Goal: Information Seeking & Learning: Learn about a topic

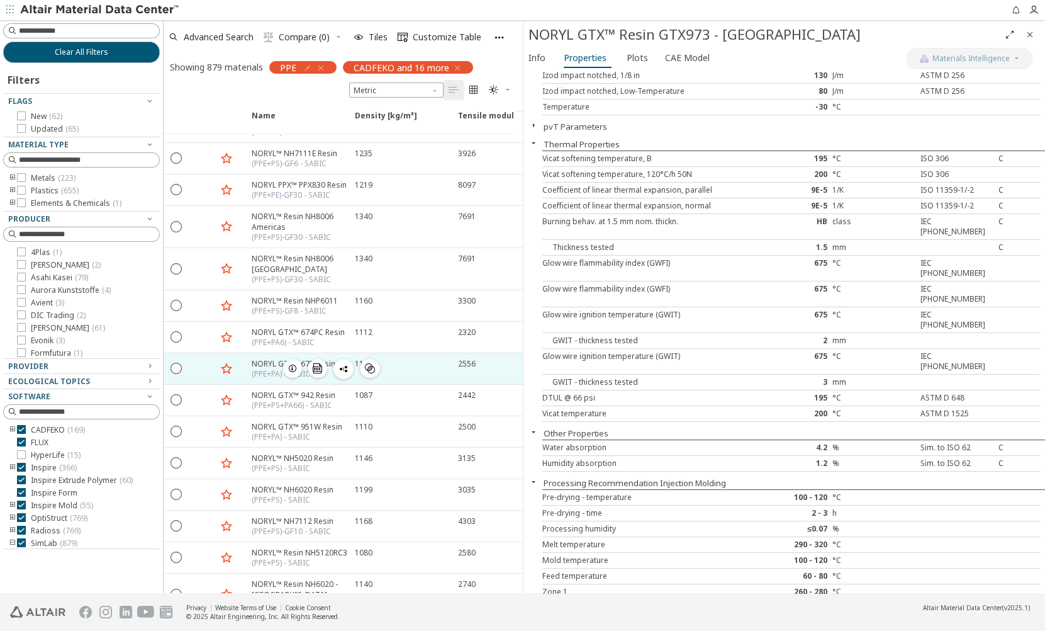
scroll to position [114, 0]
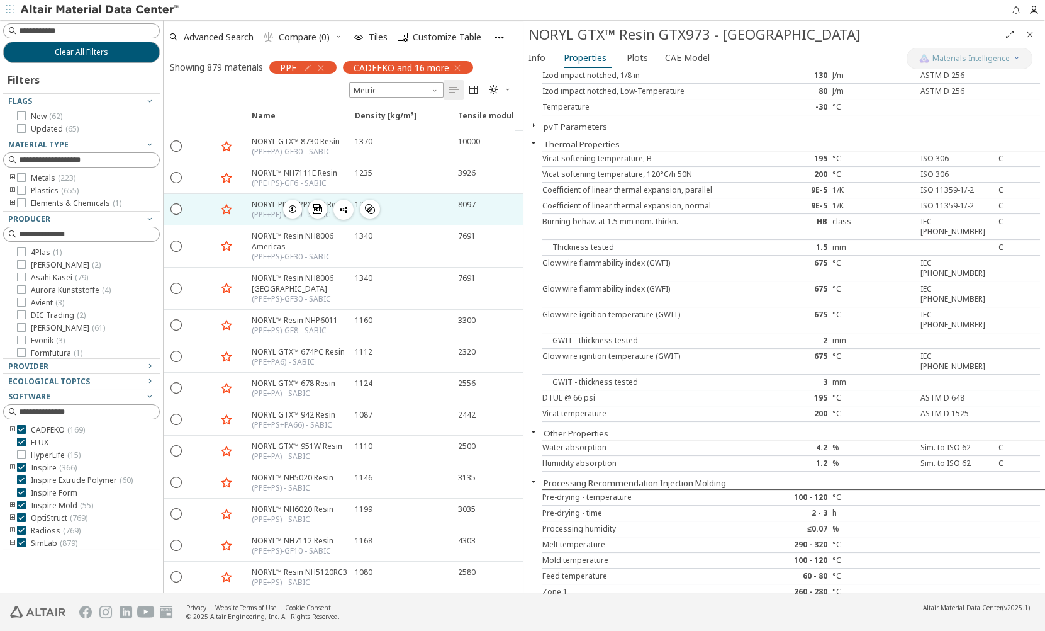
click at [254, 210] on div "(PPE+PE)-GF30 - SABIC" at bounding box center [299, 215] width 95 height 10
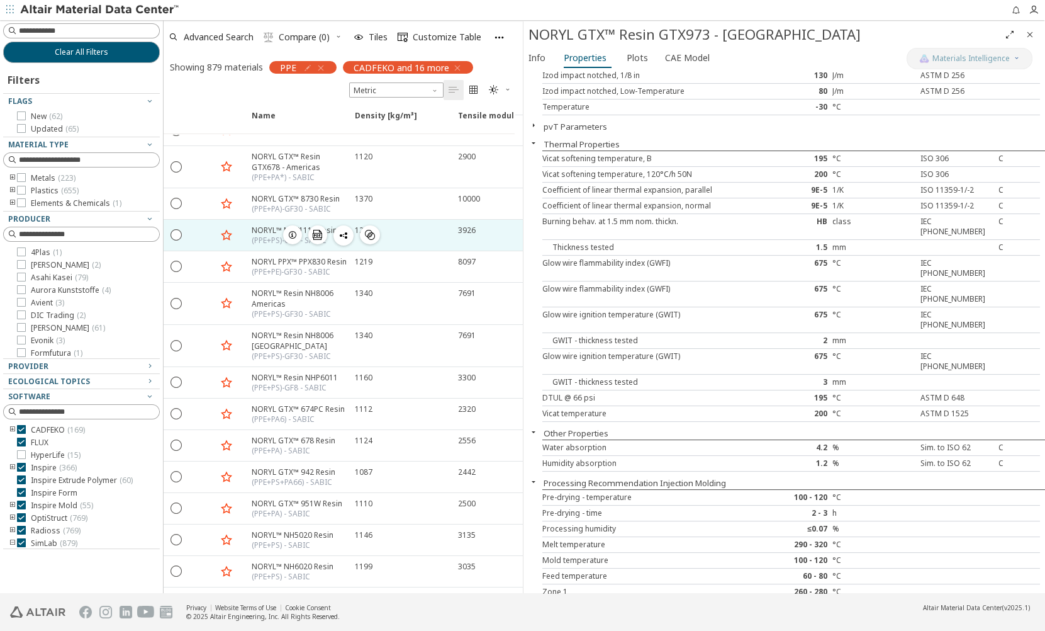
click at [258, 235] on div "(PPE+PS)-GF6 - SABIC" at bounding box center [295, 240] width 86 height 10
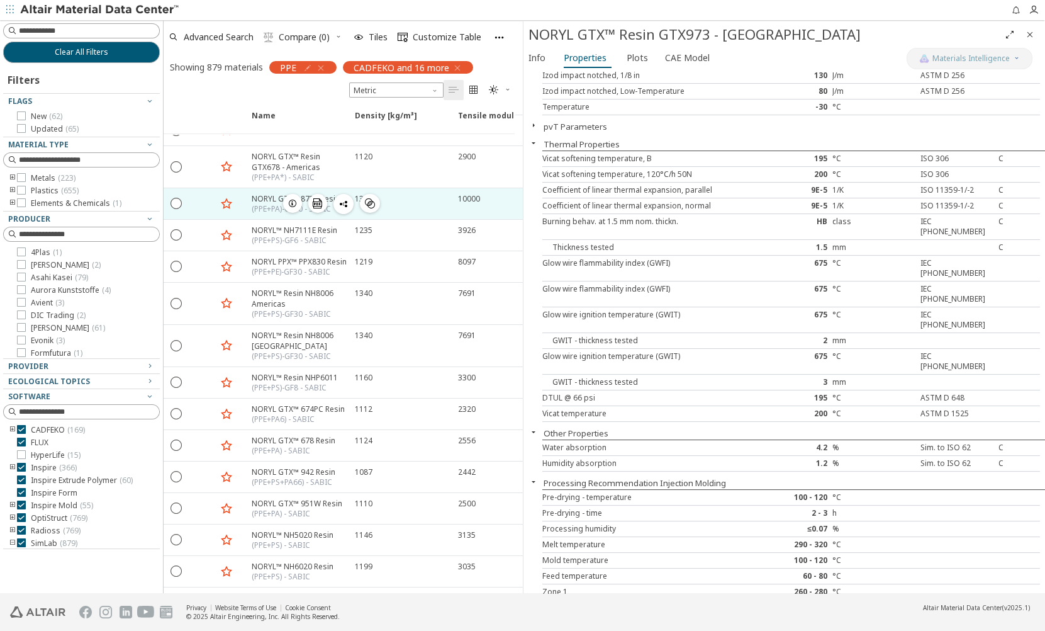
click at [263, 205] on div "(PPE+PA)-GF30 - SABIC" at bounding box center [296, 209] width 88 height 10
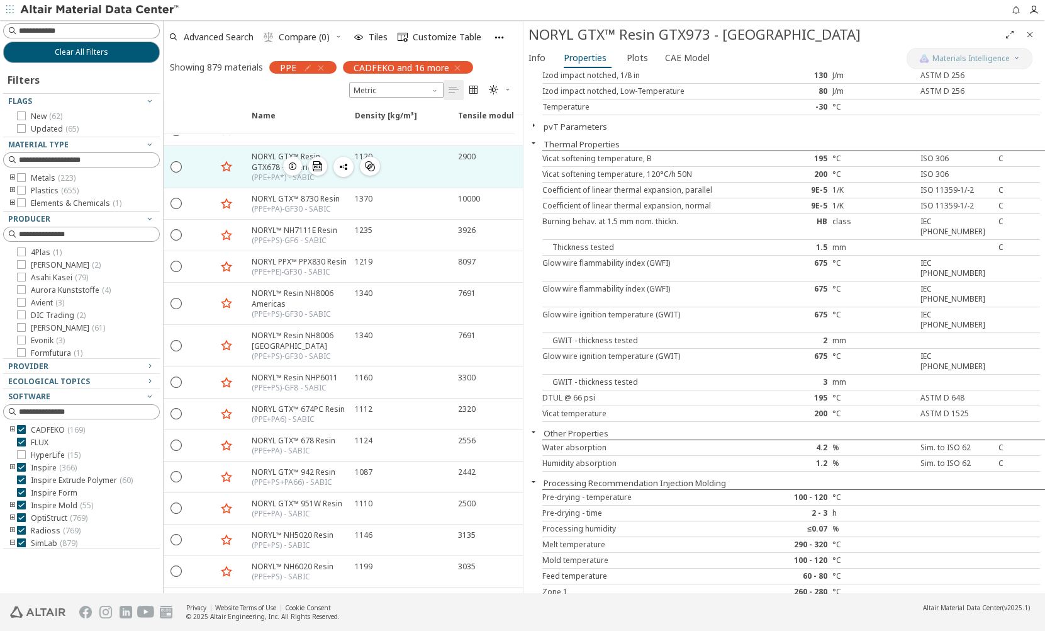
click at [273, 159] on div "NORYL GTX™ Resin GTX678 - Americas" at bounding box center [300, 161] width 96 height 21
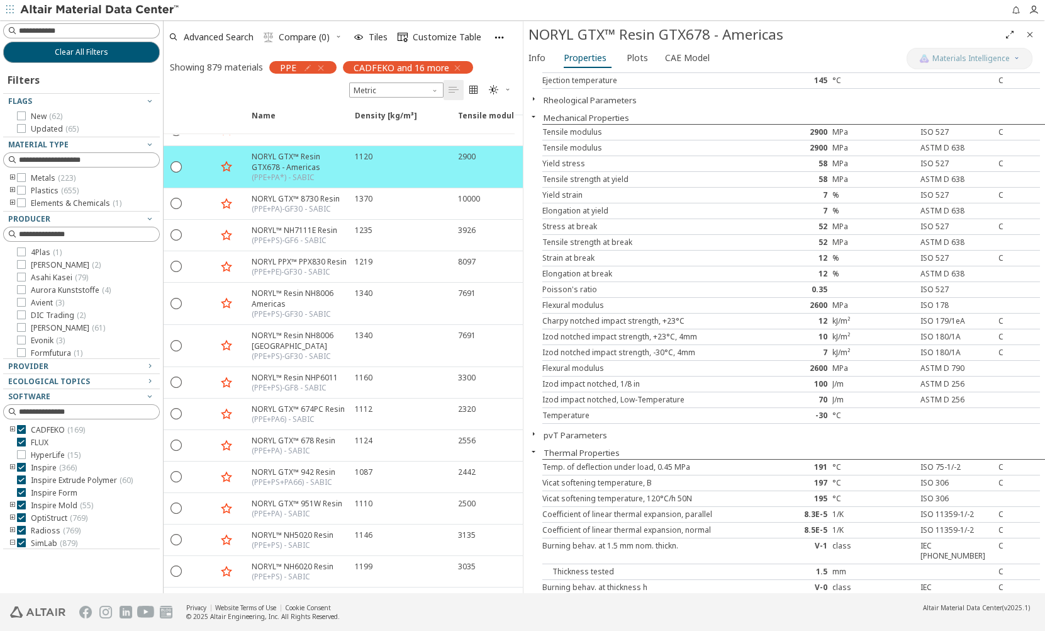
scroll to position [189, 0]
click at [65, 30] on input at bounding box center [89, 31] width 140 height 13
type input "******"
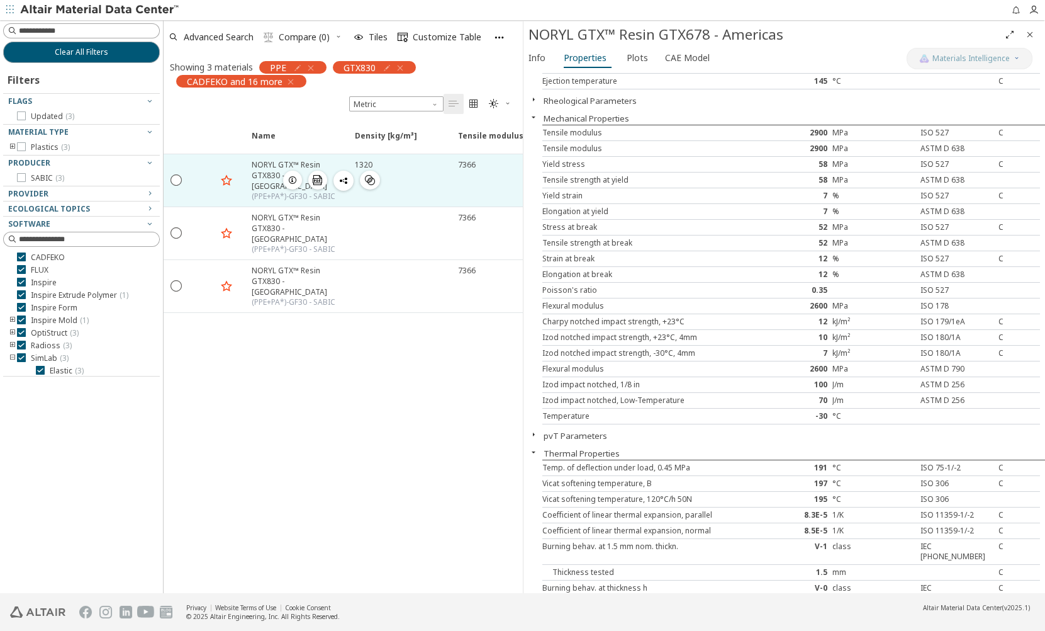
click at [266, 170] on div "NORYL GTX™ Resin GTX830 - [GEOGRAPHIC_DATA]" at bounding box center [300, 175] width 96 height 32
click at [259, 174] on div "NORYL GTX™ Resin GTX830 - [GEOGRAPHIC_DATA]" at bounding box center [300, 175] width 96 height 32
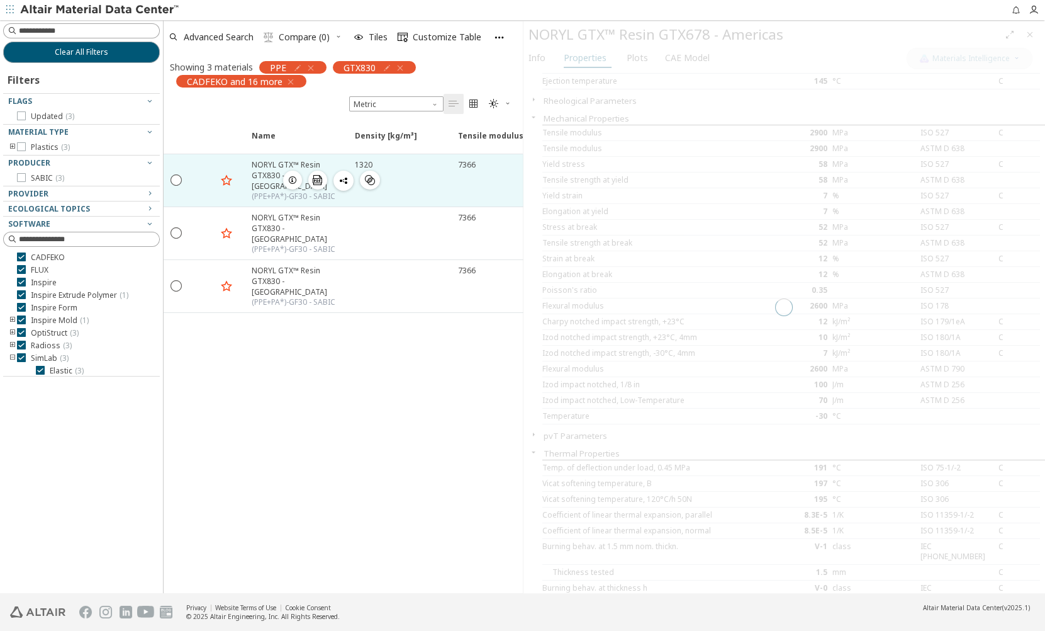
scroll to position [152, 0]
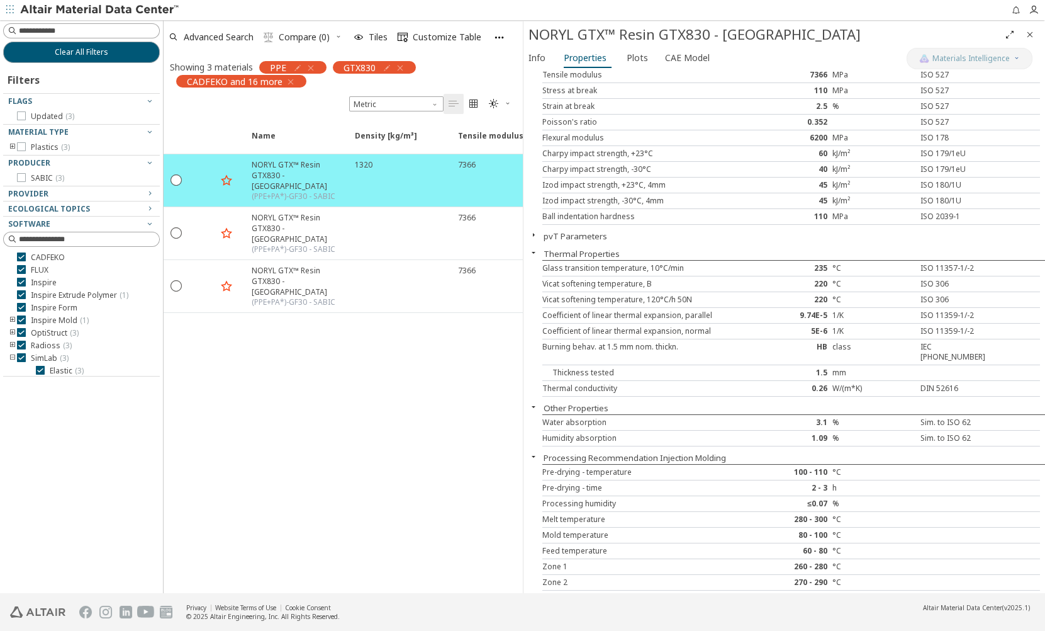
click at [28, 450] on div "Clear All Filters Filters Flags Updated ( 3 ) Material Type Plastics ( 3 ) Prod…" at bounding box center [81, 306] width 163 height 573
click at [399, 67] on icon "button" at bounding box center [400, 68] width 10 height 10
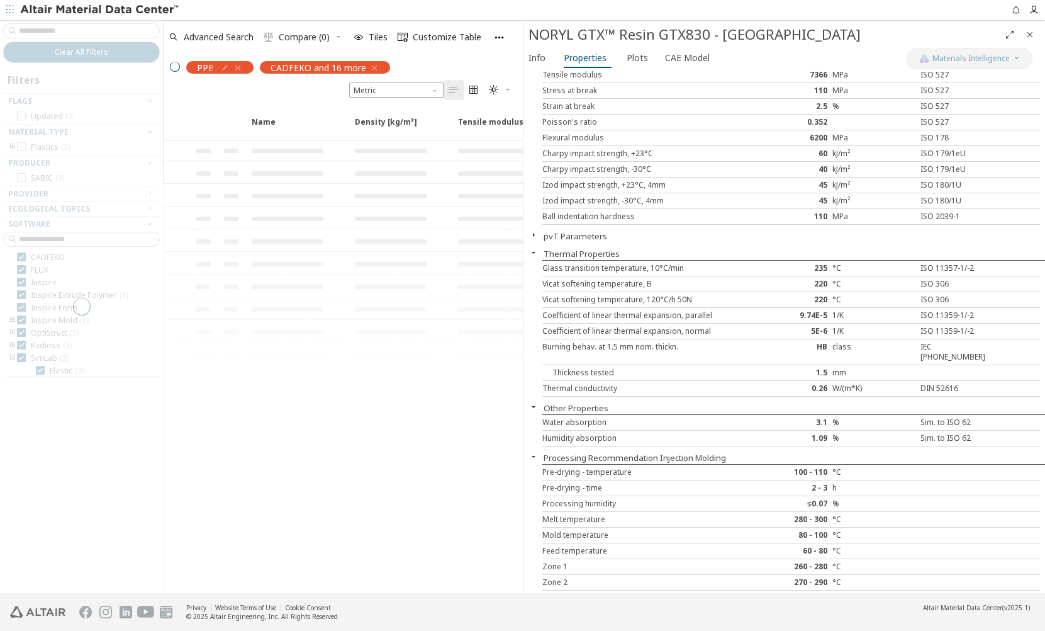
click at [38, 30] on div at bounding box center [81, 306] width 163 height 573
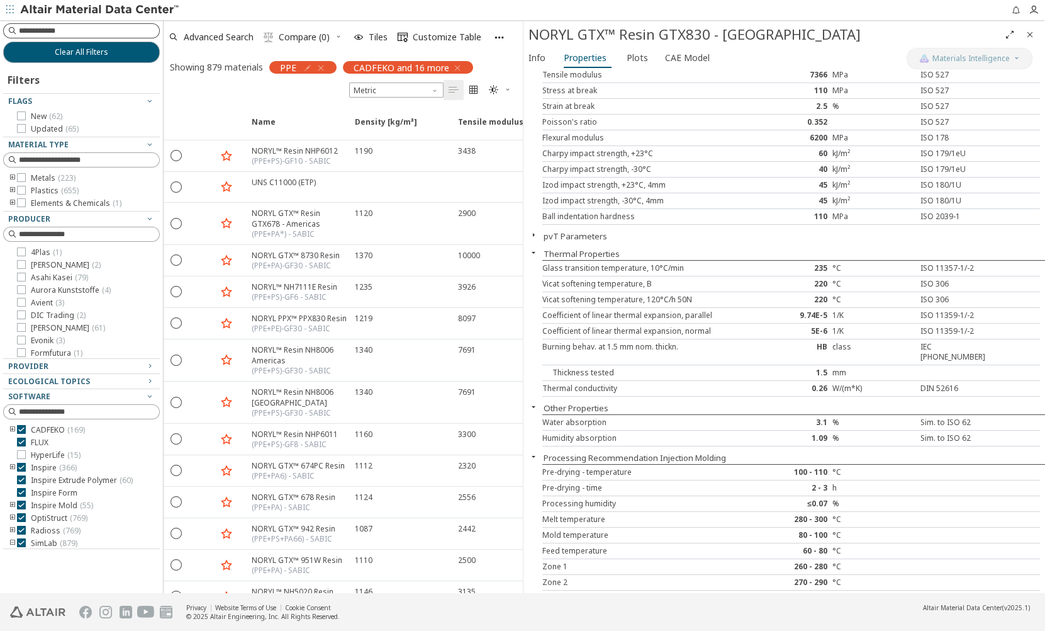
click at [115, 31] on input at bounding box center [89, 31] width 140 height 13
type input "******"
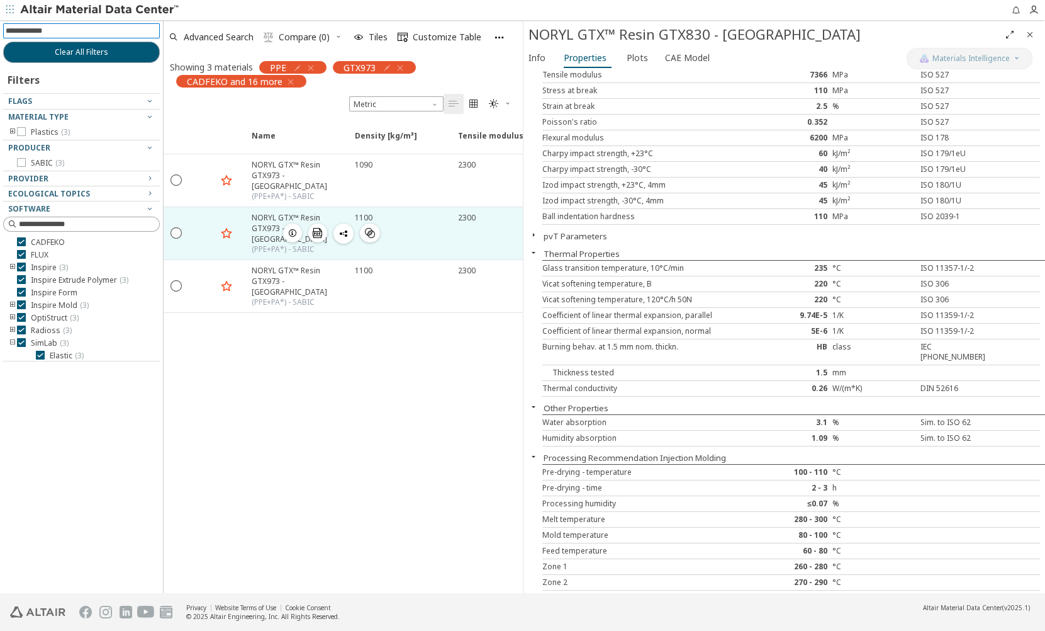
click at [252, 212] on div "NORYL GTX™ Resin GTX973 - [GEOGRAPHIC_DATA]" at bounding box center [300, 228] width 96 height 32
click at [257, 212] on div "NORYL GTX™ Resin GTX973 - [GEOGRAPHIC_DATA]" at bounding box center [300, 228] width 96 height 32
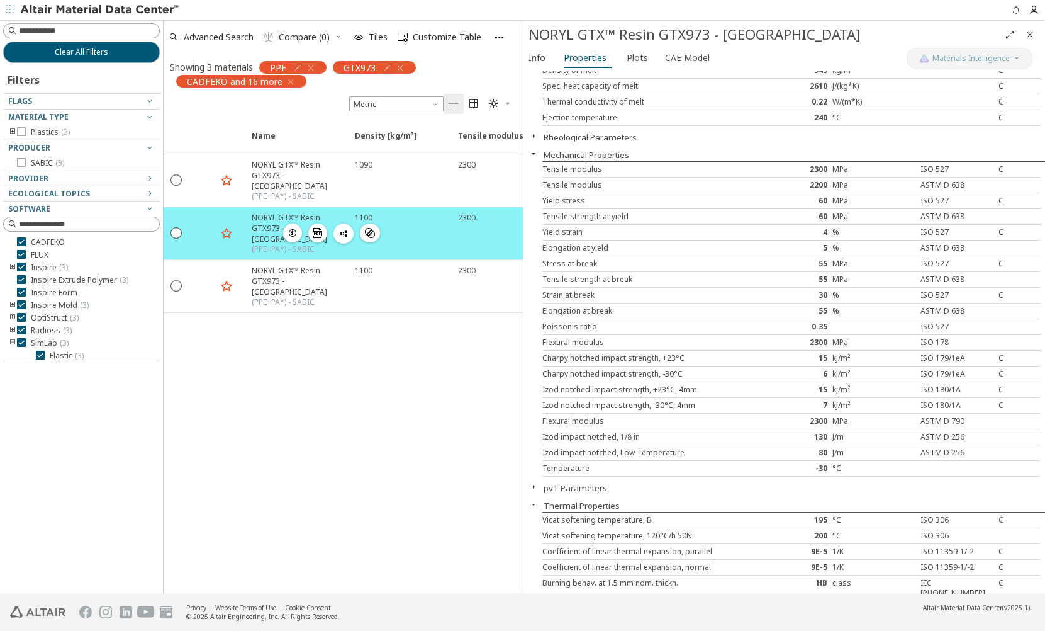
scroll to position [189, 0]
